Goal: Task Accomplishment & Management: Complete application form

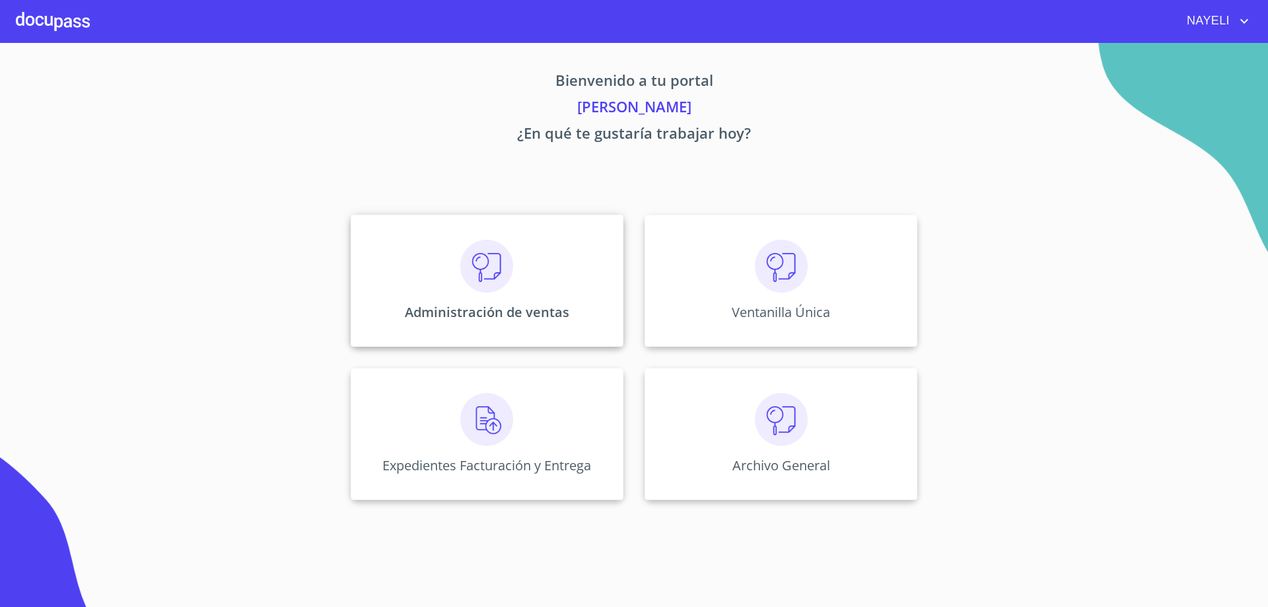
click at [494, 310] on p "Administración de ventas" at bounding box center [487, 312] width 164 height 18
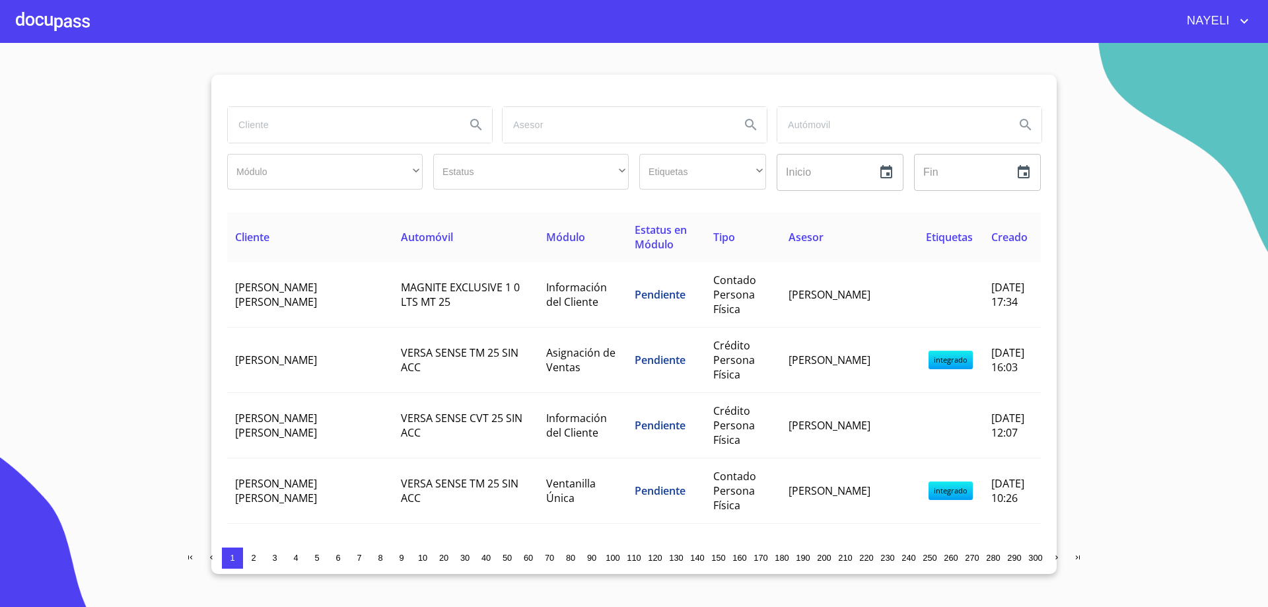
click at [494, 310] on td "MAGNITE EXCLUSIVE 1 0 LTS MT 25" at bounding box center [465, 294] width 145 height 65
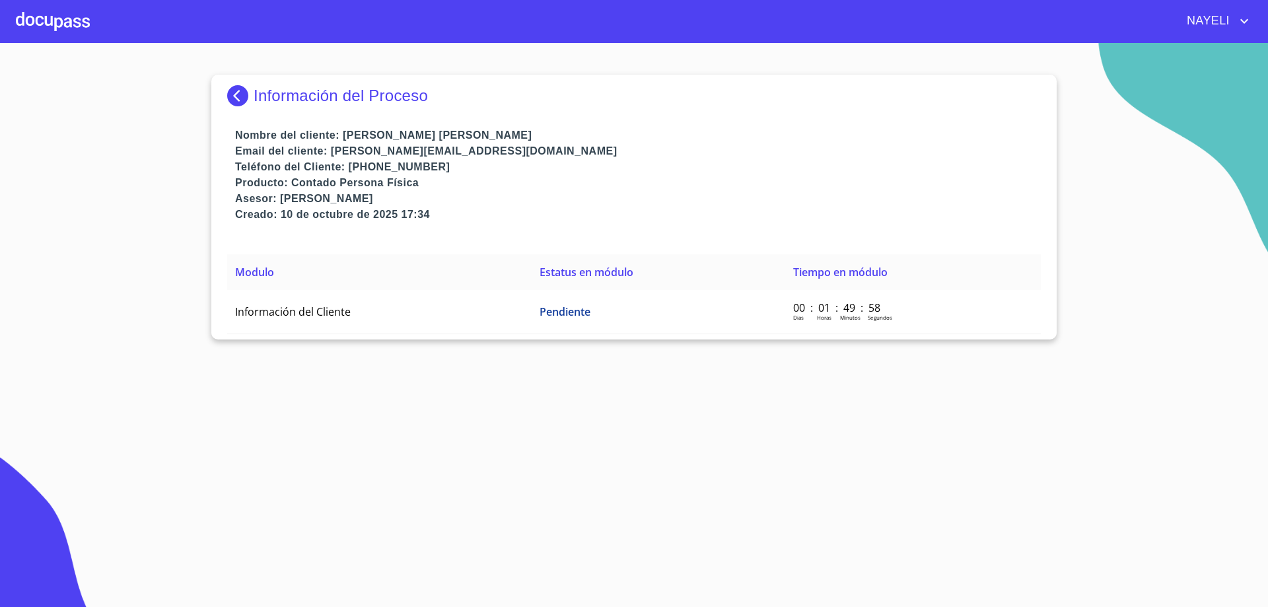
click at [494, 310] on td "Información del Cliente" at bounding box center [379, 312] width 304 height 44
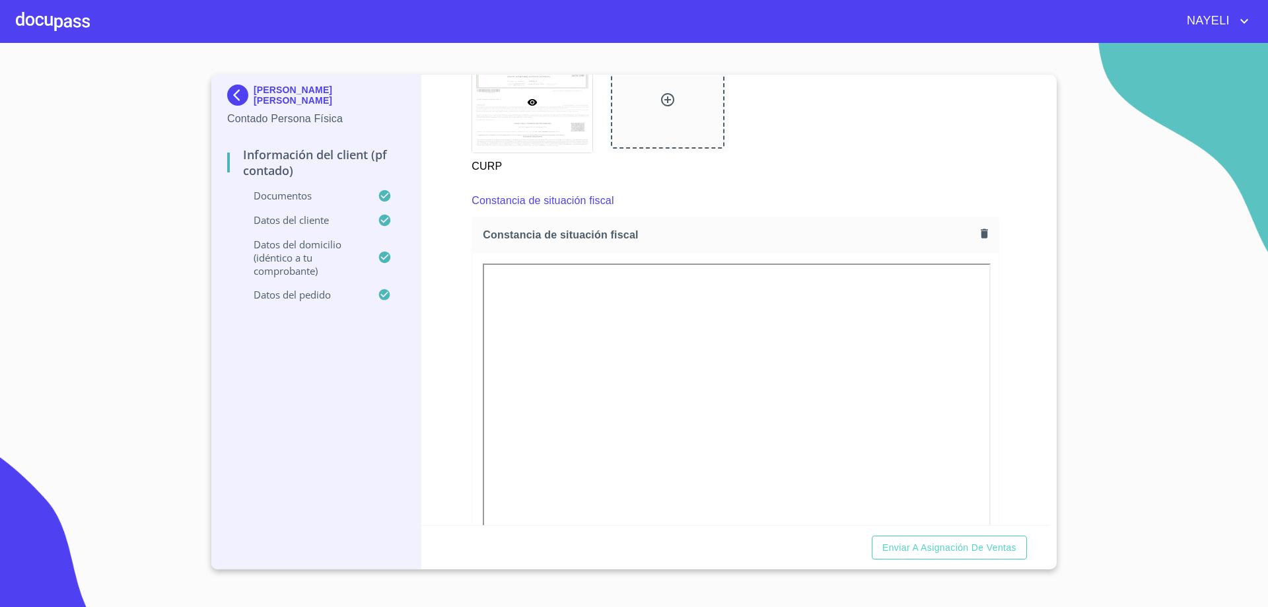
scroll to position [1825, 0]
